Goal: Transaction & Acquisition: Book appointment/travel/reservation

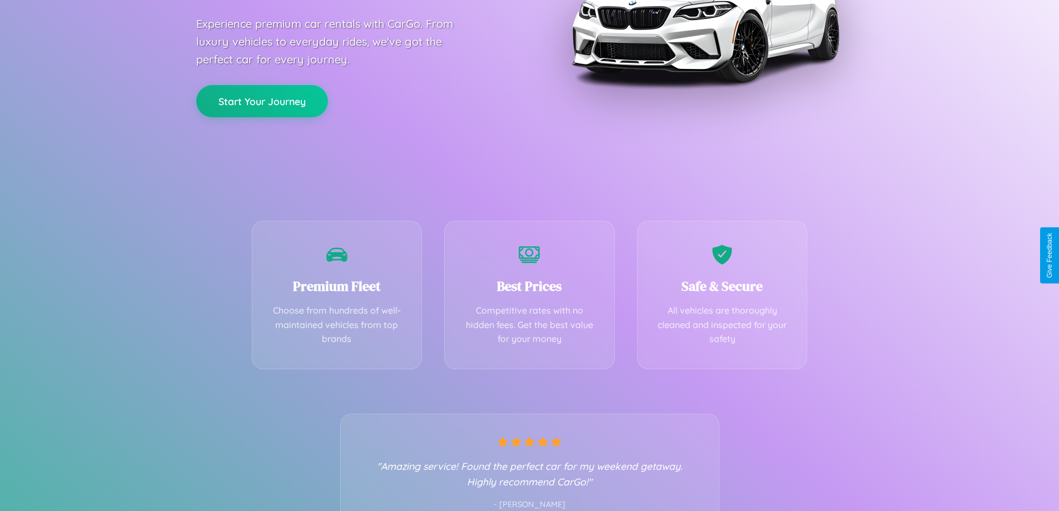
scroll to position [219, 0]
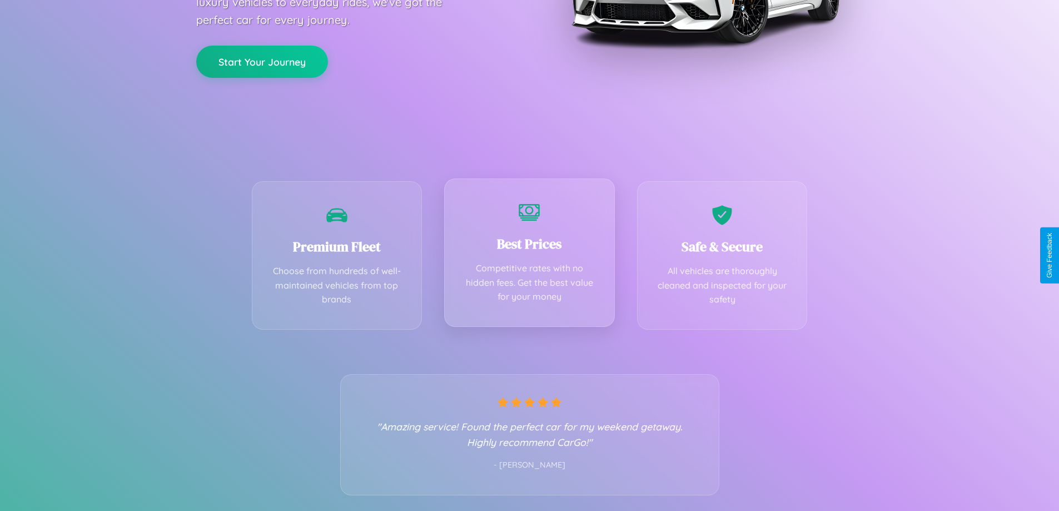
click at [529, 255] on div "Best Prices Competitive rates with no hidden fees. Get the best value for your …" at bounding box center [529, 252] width 171 height 148
click at [262, 61] on button "Start Your Journey" at bounding box center [262, 60] width 132 height 32
click at [262, 60] on button "Start Your Journey" at bounding box center [262, 60] width 132 height 32
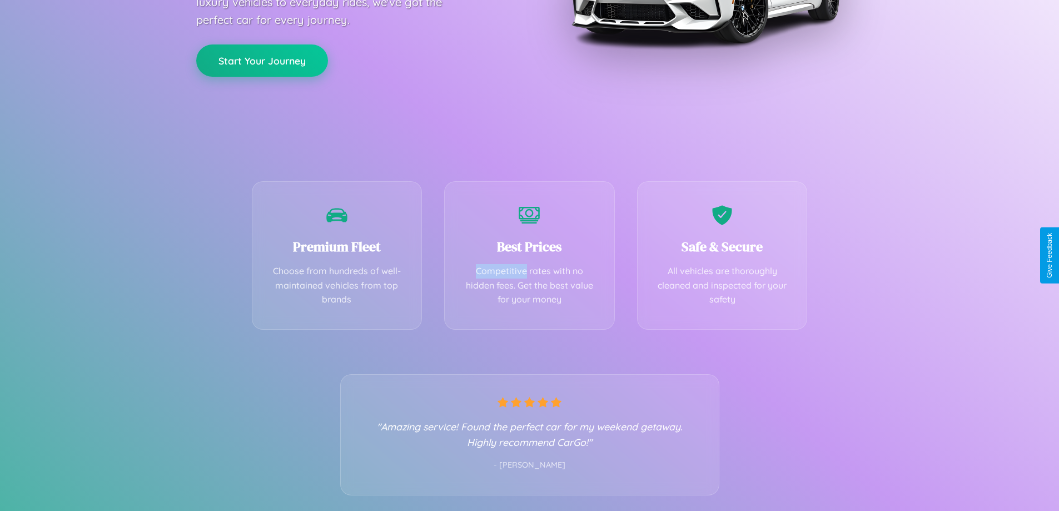
click at [262, 60] on button "Start Your Journey" at bounding box center [262, 60] width 132 height 32
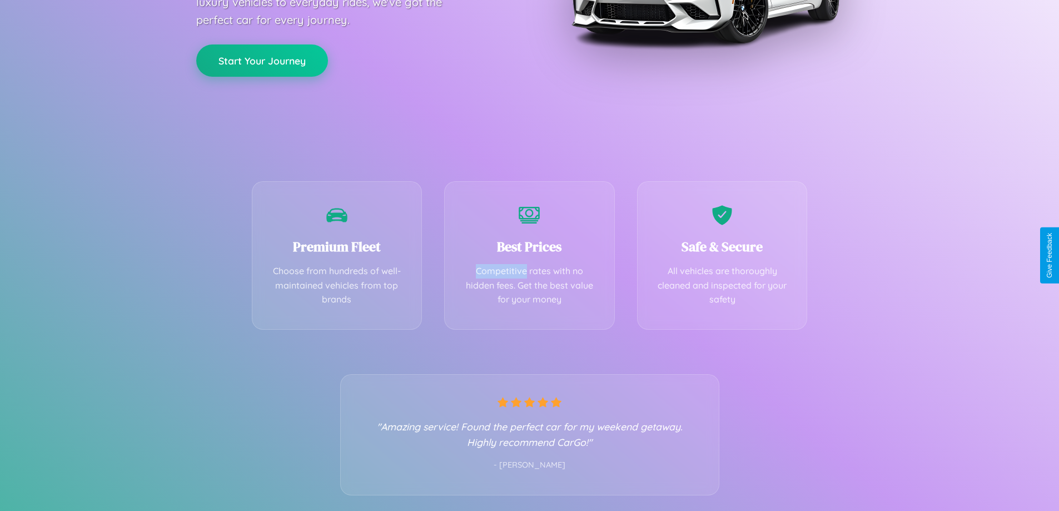
click at [262, 60] on button "Start Your Journey" at bounding box center [262, 60] width 132 height 32
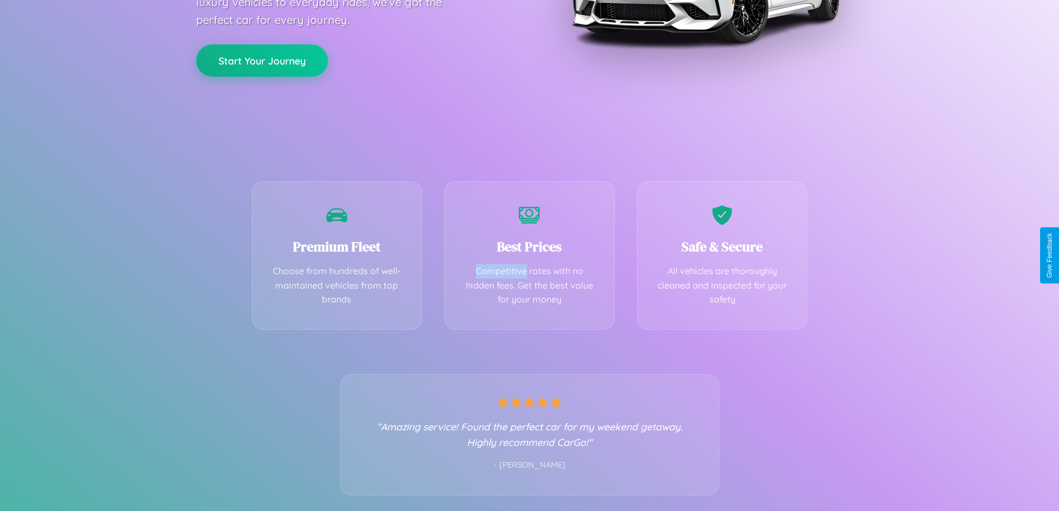
click at [262, 60] on button "Start Your Journey" at bounding box center [262, 60] width 132 height 32
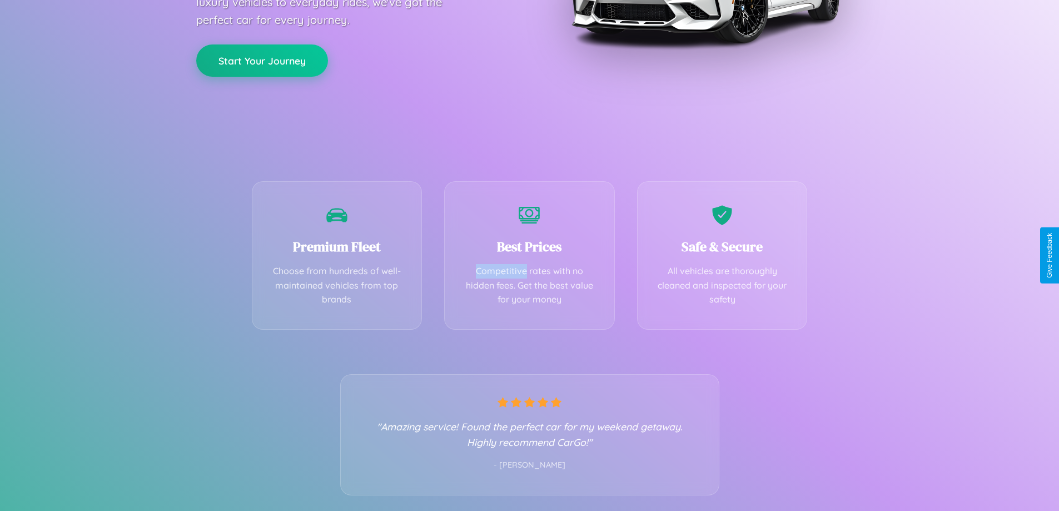
click at [262, 60] on button "Start Your Journey" at bounding box center [262, 60] width 132 height 32
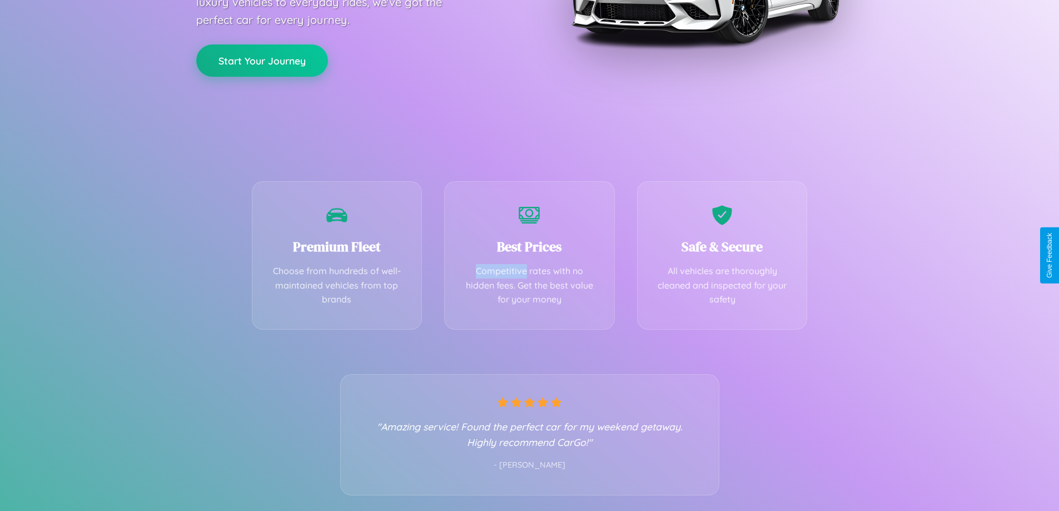
click at [262, 60] on button "Start Your Journey" at bounding box center [262, 60] width 132 height 32
